Goal: Task Accomplishment & Management: Use online tool/utility

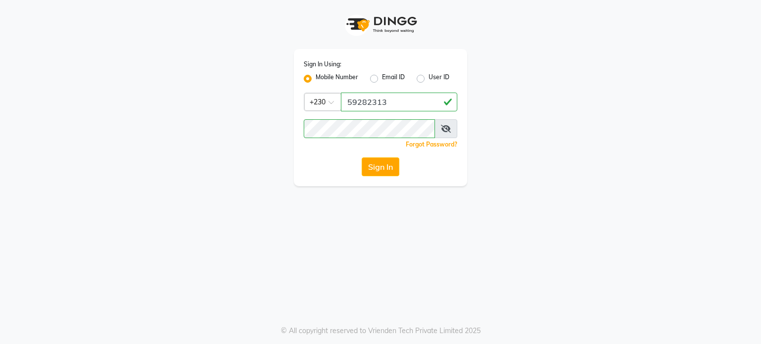
click at [372, 164] on button "Sign In" at bounding box center [381, 166] width 38 height 19
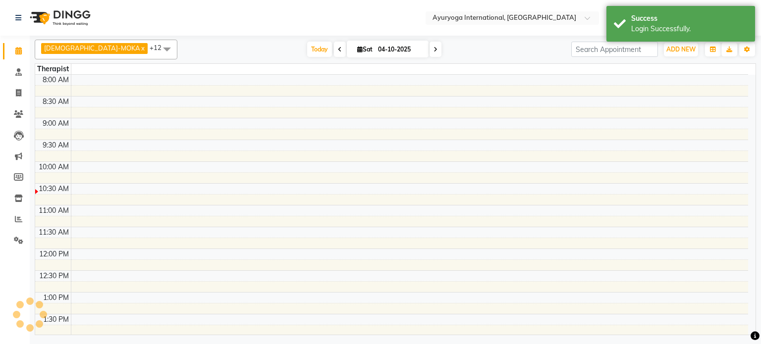
select select "en"
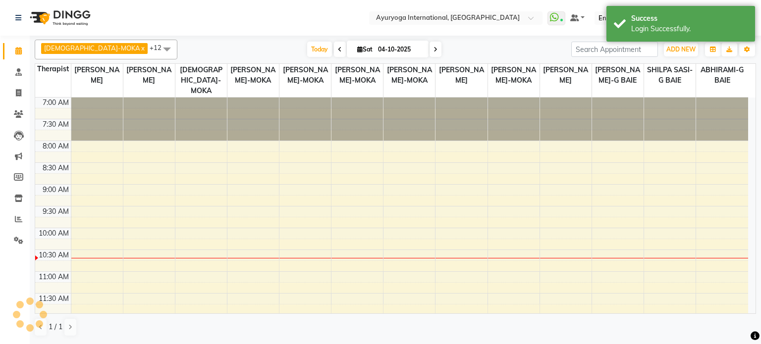
click at [554, 42] on div "[DATE] [DATE]" at bounding box center [374, 49] width 384 height 15
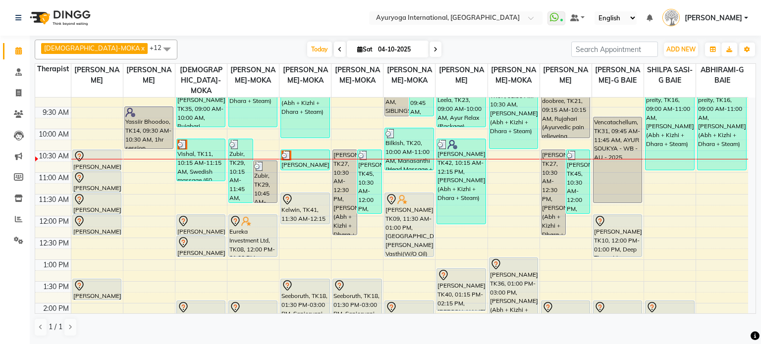
click at [225, 37] on div "VISHNU-MOKA x [PERSON_NAME]-MOKA x [PERSON_NAME]-G BAIE x [PERSON_NAME]-MOKA x …" at bounding box center [395, 188] width 721 height 305
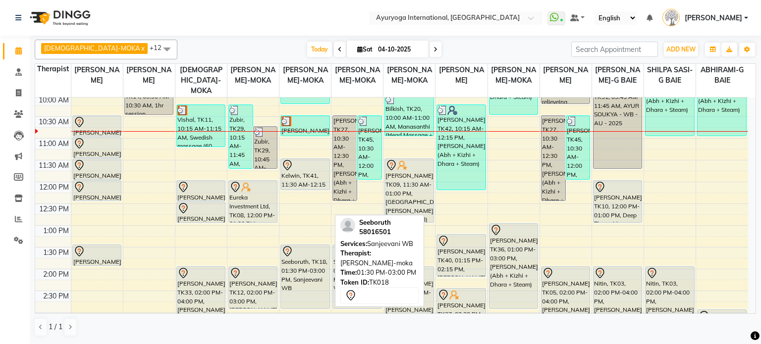
scroll to position [91, 0]
